Goal: Find specific page/section: Find specific page/section

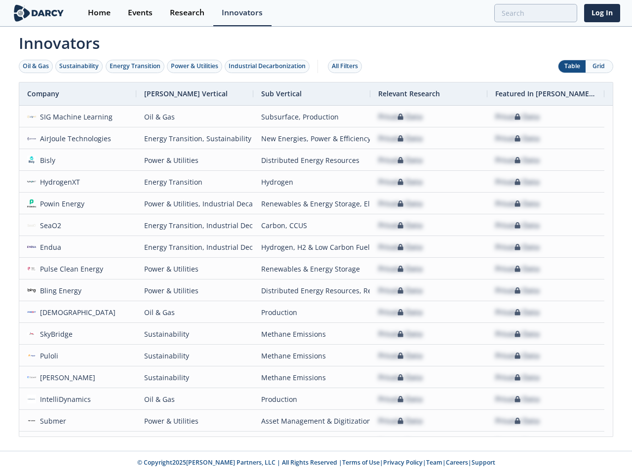
click at [36, 66] on div "Oil & Gas" at bounding box center [36, 66] width 26 height 9
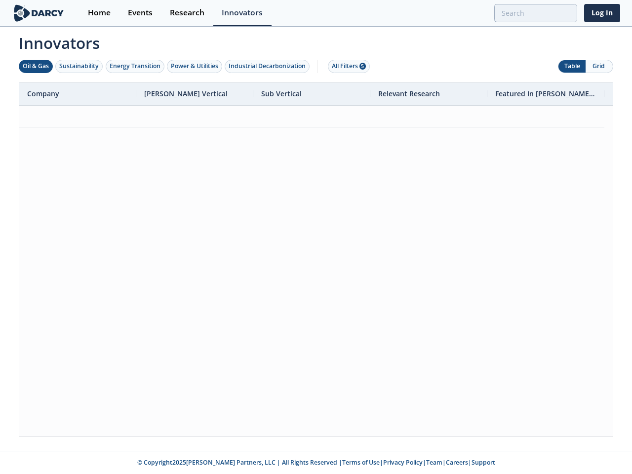
click at [79, 66] on div "Sustainability" at bounding box center [78, 66] width 39 height 9
click at [135, 66] on div "Energy Transition" at bounding box center [135, 66] width 51 height 9
click at [195, 66] on div "Power & Utilities" at bounding box center [194, 66] width 47 height 9
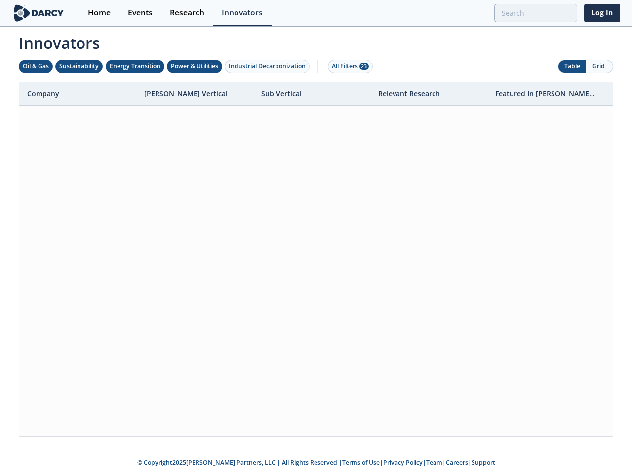
click at [269, 66] on div "Industrial Decarbonization" at bounding box center [266, 66] width 77 height 9
click at [347, 66] on div "All Filters 28" at bounding box center [350, 66] width 37 height 9
